Goal: Understand process/instructions: Learn how to perform a task or action

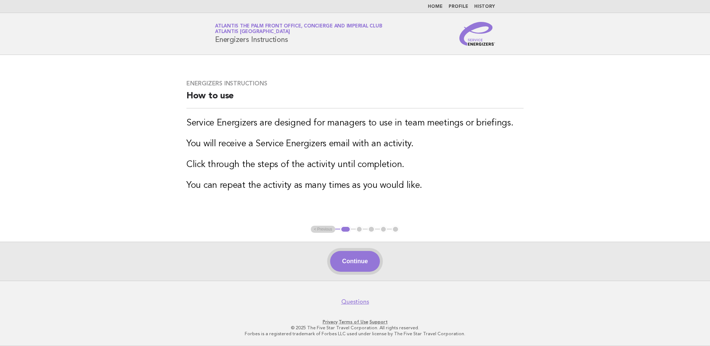
click at [357, 259] on button "Continue" at bounding box center [354, 261] width 49 height 21
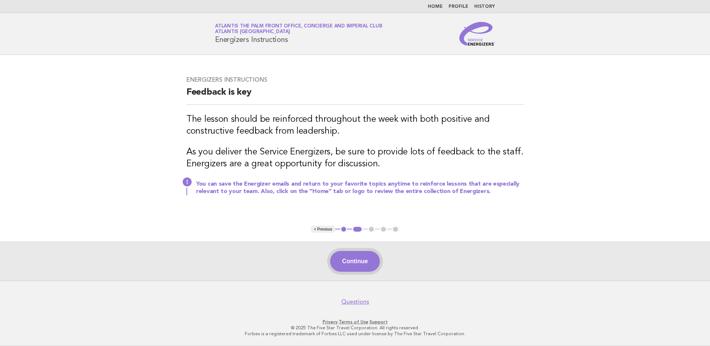
click at [366, 258] on button "Continue" at bounding box center [354, 261] width 49 height 21
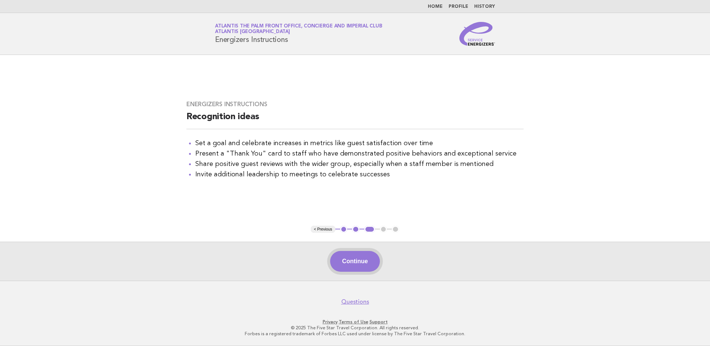
click at [363, 256] on button "Continue" at bounding box center [354, 261] width 49 height 21
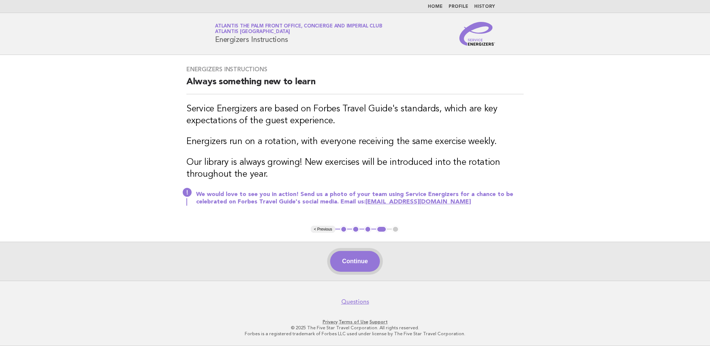
click at [369, 264] on button "Continue" at bounding box center [354, 261] width 49 height 21
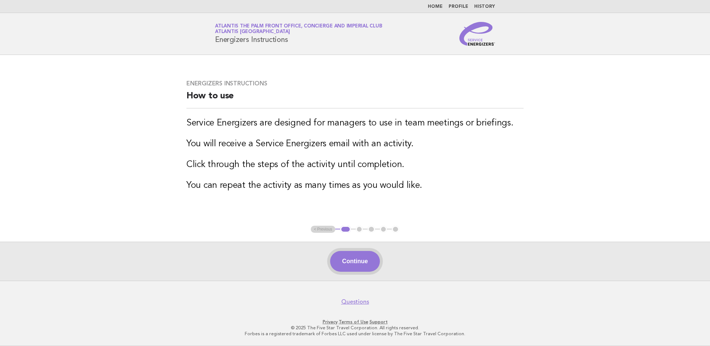
click at [368, 265] on button "Continue" at bounding box center [354, 261] width 49 height 21
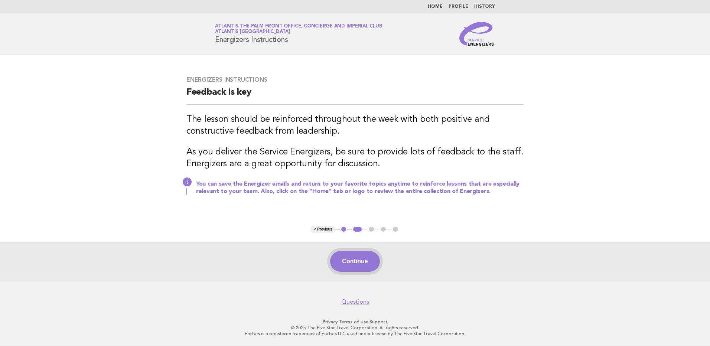
click at [347, 257] on button "Continue" at bounding box center [354, 261] width 49 height 21
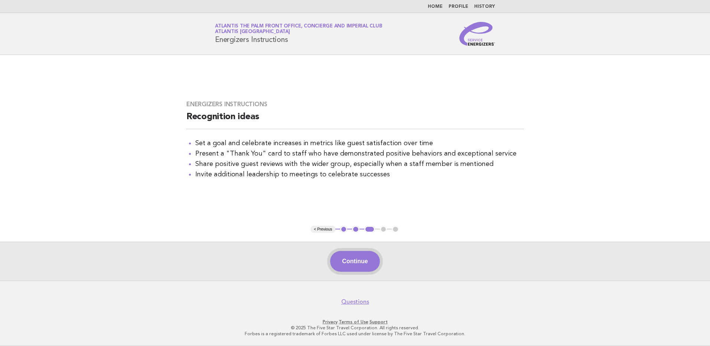
click at [367, 265] on button "Continue" at bounding box center [354, 261] width 49 height 21
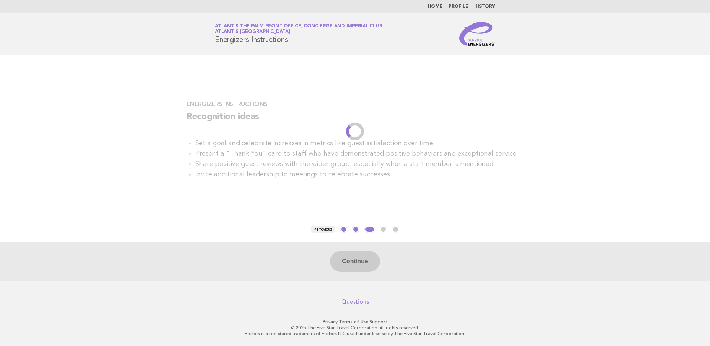
click at [359, 263] on div "Continue" at bounding box center [355, 261] width 710 height 39
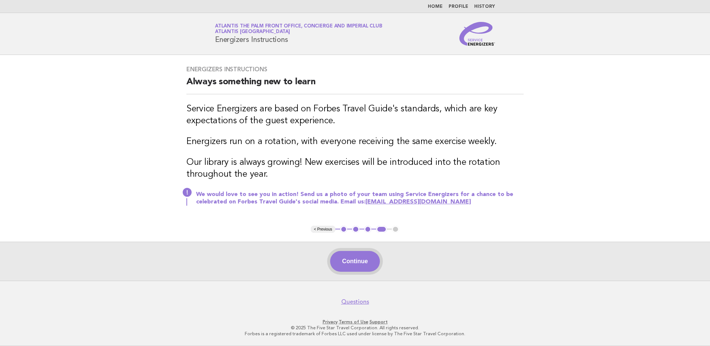
click at [357, 253] on div "Continue" at bounding box center [355, 261] width 710 height 39
click at [357, 260] on button "Continue" at bounding box center [354, 261] width 49 height 21
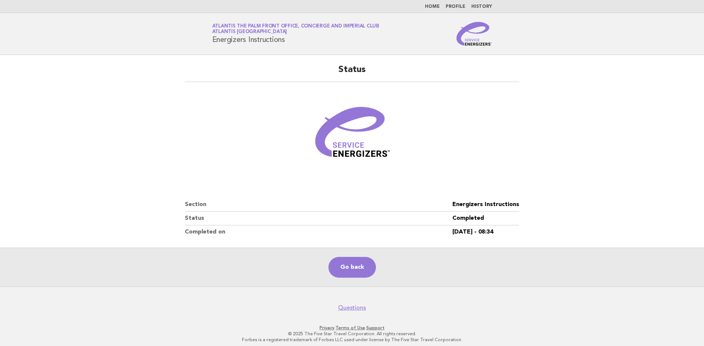
drag, startPoint x: 274, startPoint y: 109, endPoint x: 305, endPoint y: 121, distance: 33.4
click at [274, 109] on figure at bounding box center [352, 135] width 335 height 89
